Goal: Information Seeking & Learning: Understand process/instructions

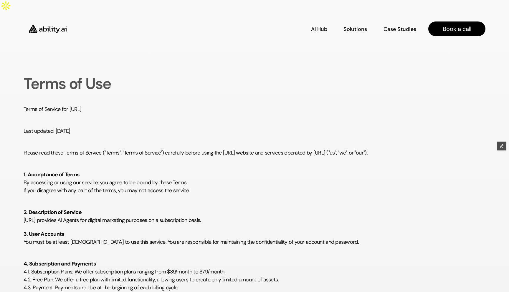
scroll to position [194, 0]
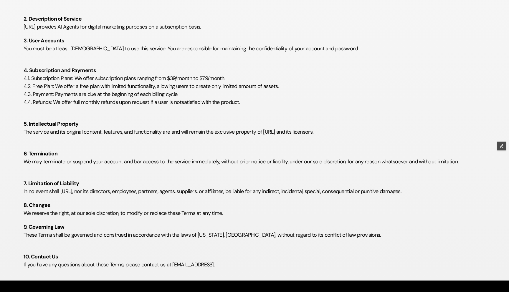
click at [381, 59] on p "4. Subscription and Payments 4.1. Subscription Plans: We offer subscription pla…" at bounding box center [255, 83] width 462 height 48
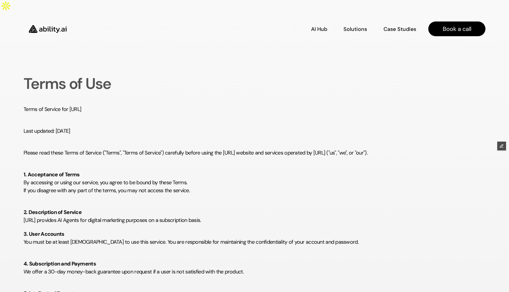
click at [381, 175] on p "1. Acceptance of Terms By accessing or using our service, you agree to be bound…" at bounding box center [255, 179] width 462 height 32
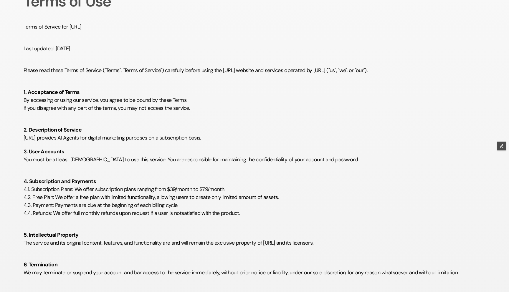
click at [368, 223] on p "5. Intellectual Property The service and its original content, features, and fu…" at bounding box center [255, 235] width 462 height 24
